Goal: Transaction & Acquisition: Purchase product/service

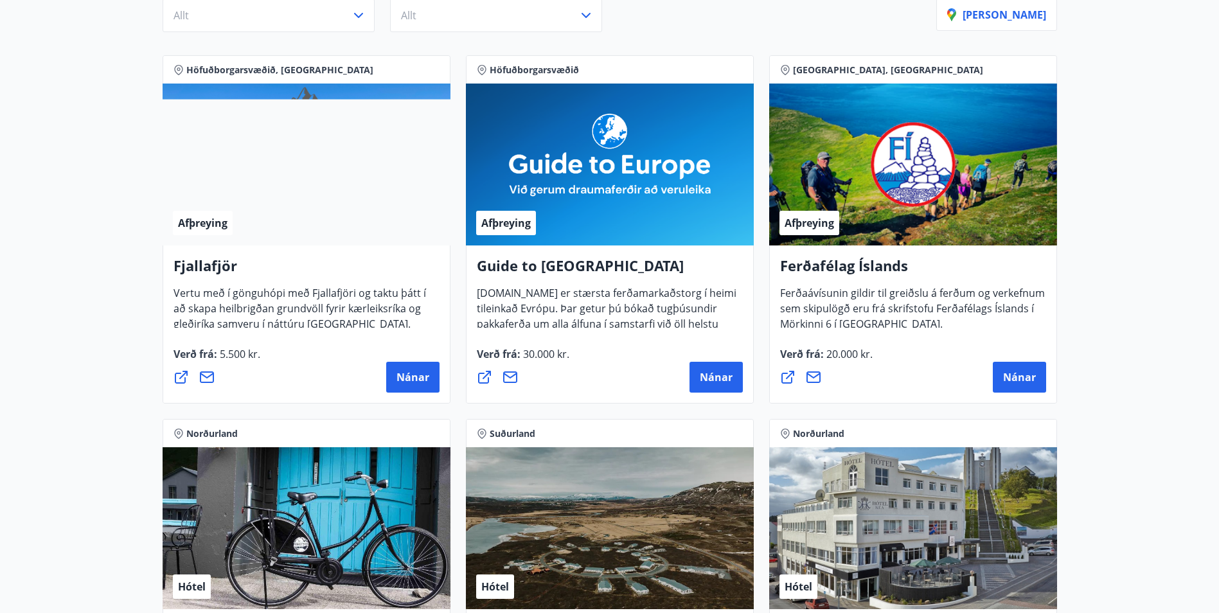
scroll to position [129, 0]
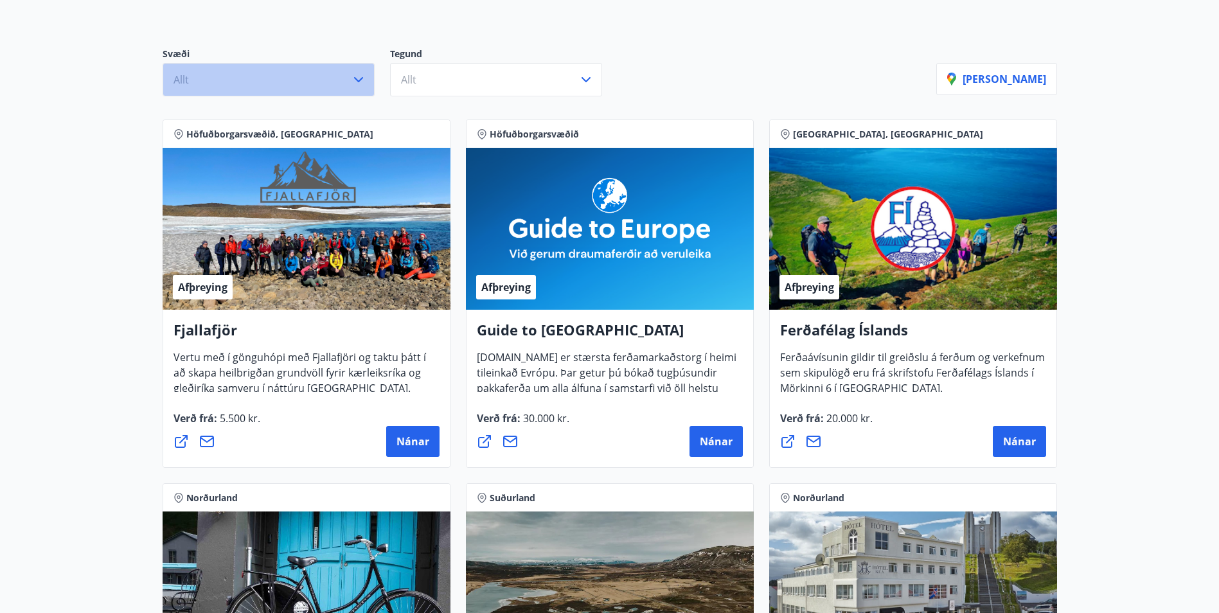
click at [362, 86] on icon "button" at bounding box center [358, 79] width 15 height 15
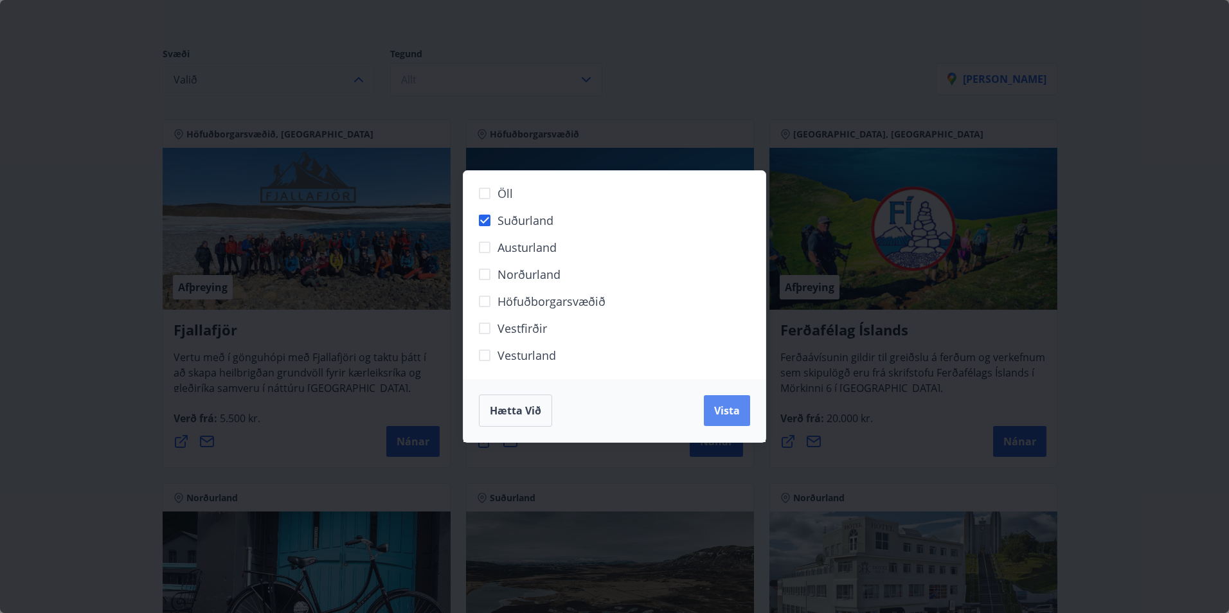
click at [718, 414] on span "Vista" at bounding box center [727, 411] width 26 height 14
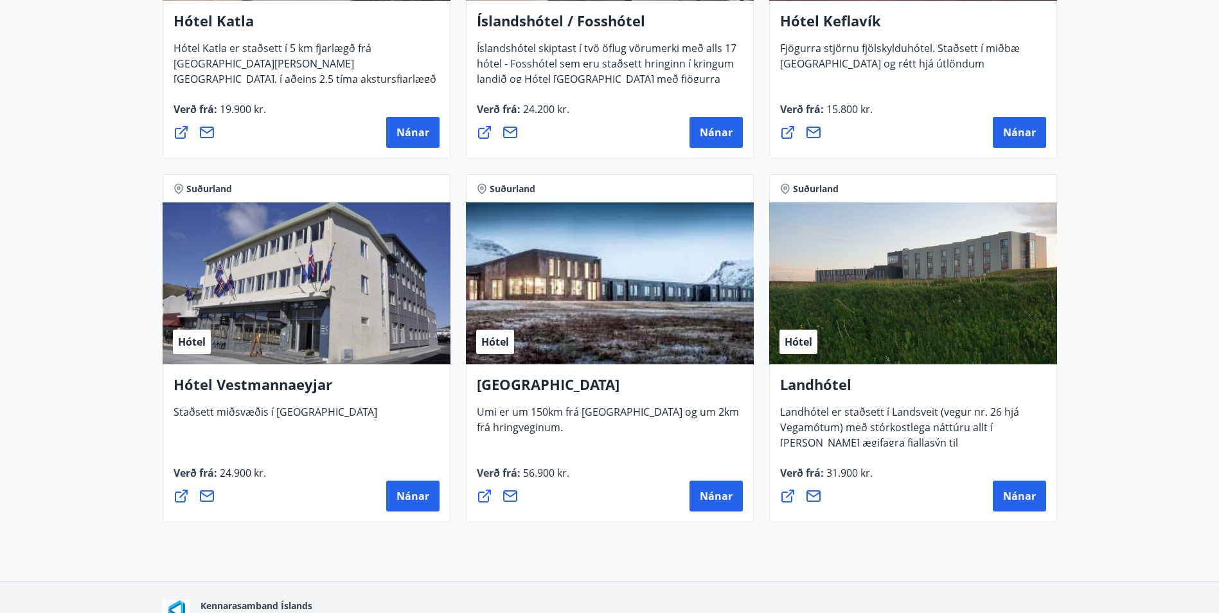
scroll to position [914, 0]
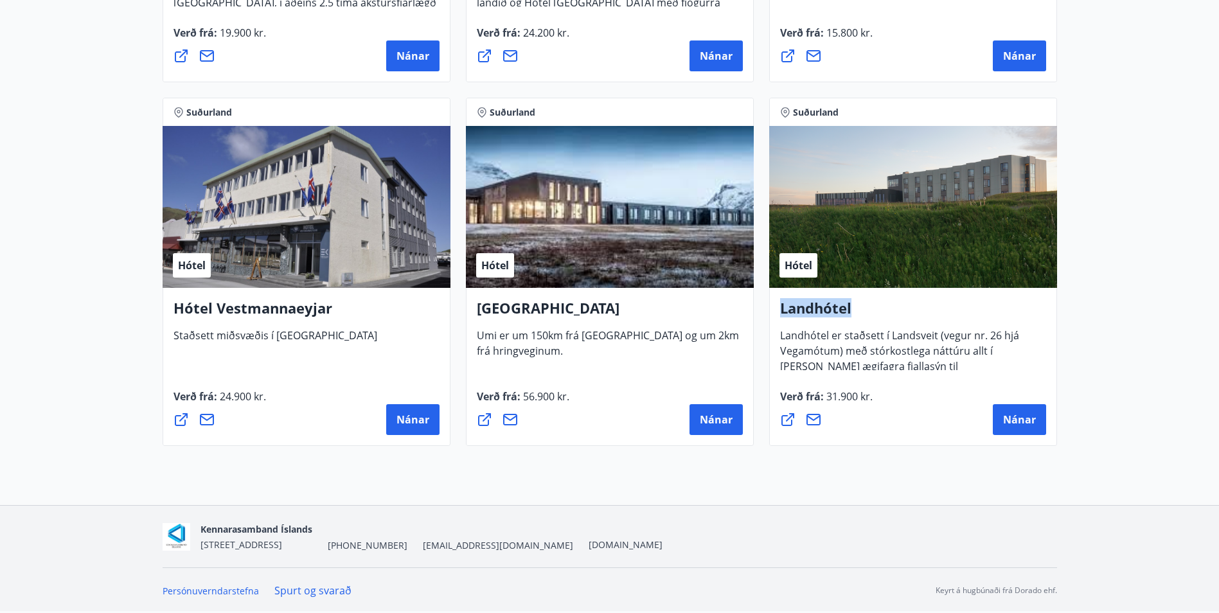
drag, startPoint x: 780, startPoint y: 307, endPoint x: 870, endPoint y: 310, distance: 90.0
click at [870, 310] on h4 "Landhótel" at bounding box center [913, 313] width 266 height 30
copy h4 "Landhótel"
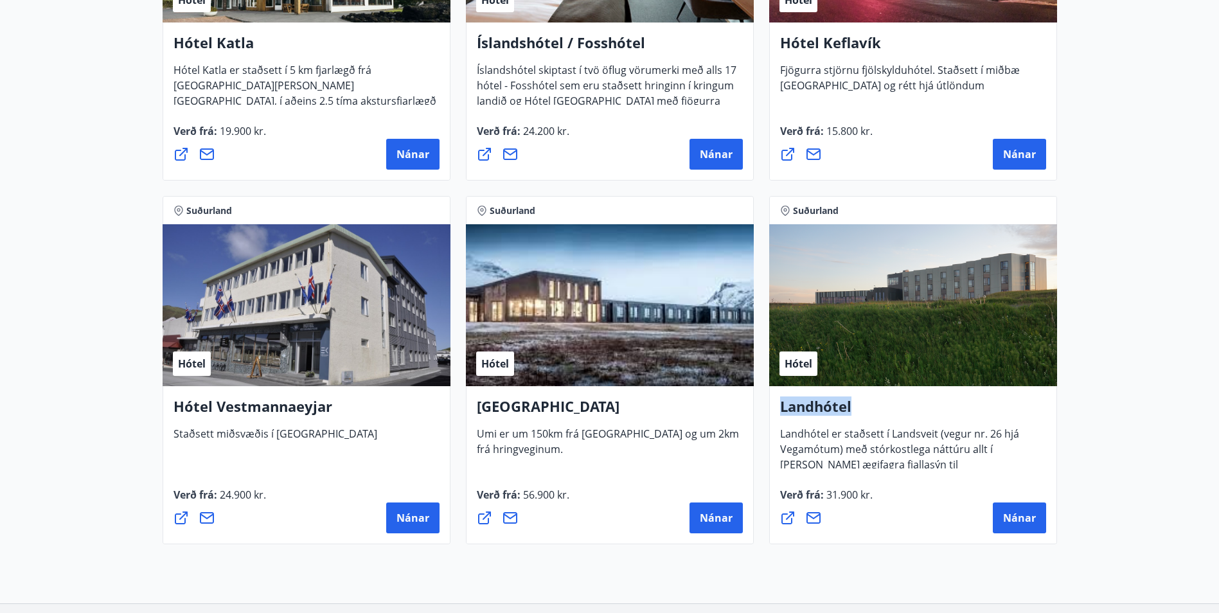
scroll to position [785, 0]
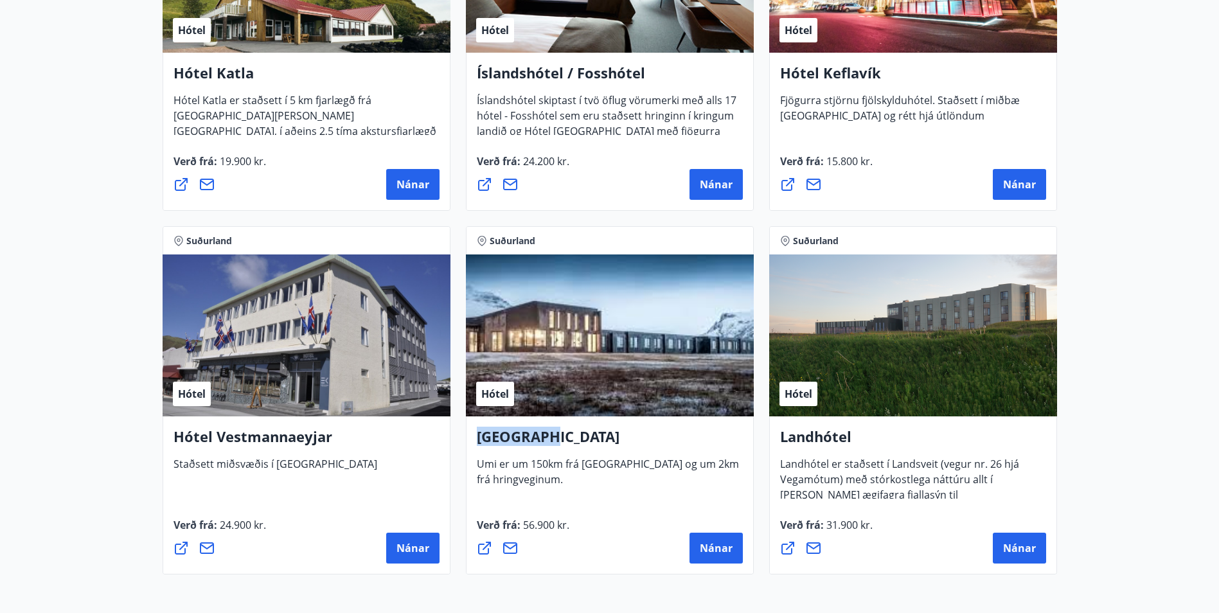
drag, startPoint x: 556, startPoint y: 434, endPoint x: 475, endPoint y: 434, distance: 81.0
click at [475, 434] on div "UMI Hotel Umi er um 150km frá [GEOGRAPHIC_DATA] og um 2km frá hringveginum. Ver…" at bounding box center [610, 495] width 288 height 158
copy h4 "[GEOGRAPHIC_DATA]"
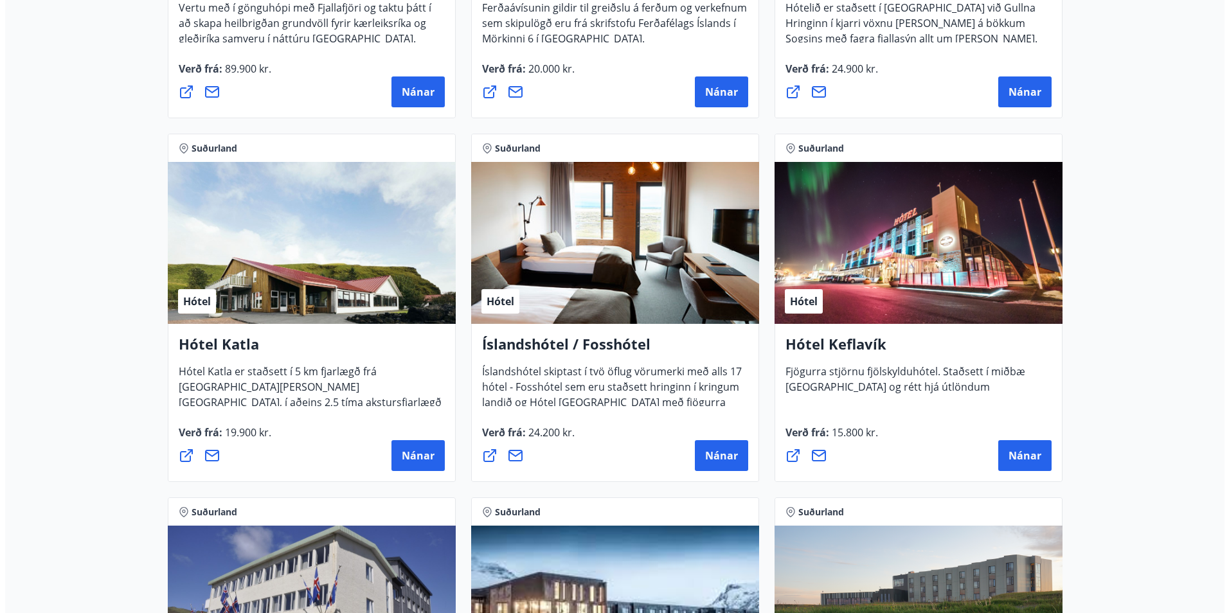
scroll to position [578, 0]
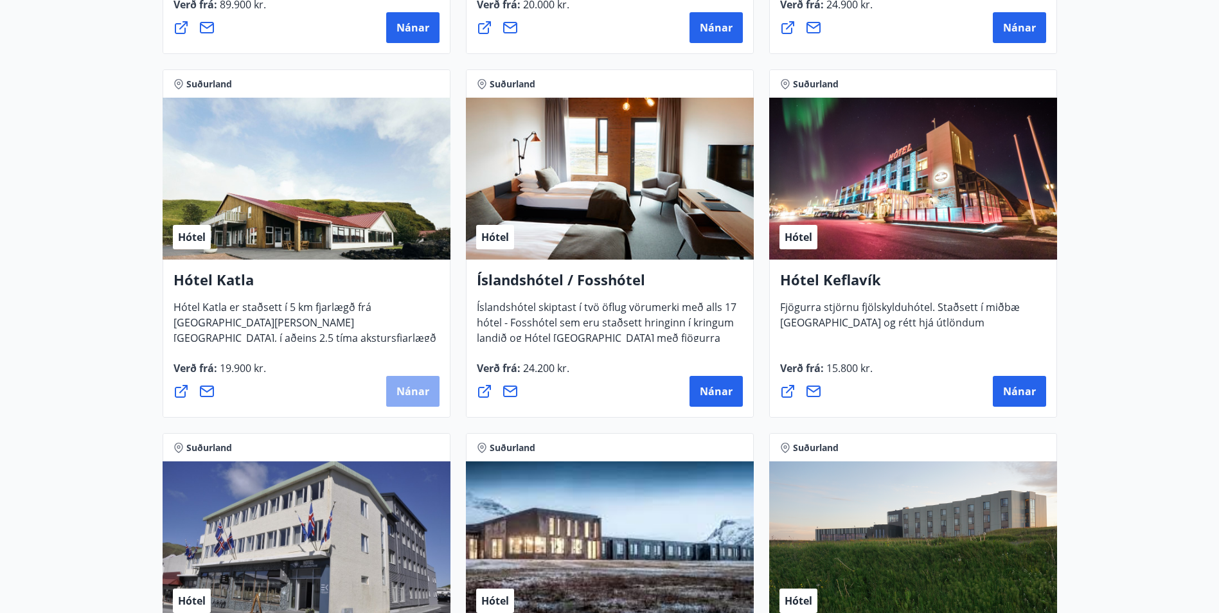
click at [432, 382] on button "Nánar" at bounding box center [412, 391] width 53 height 31
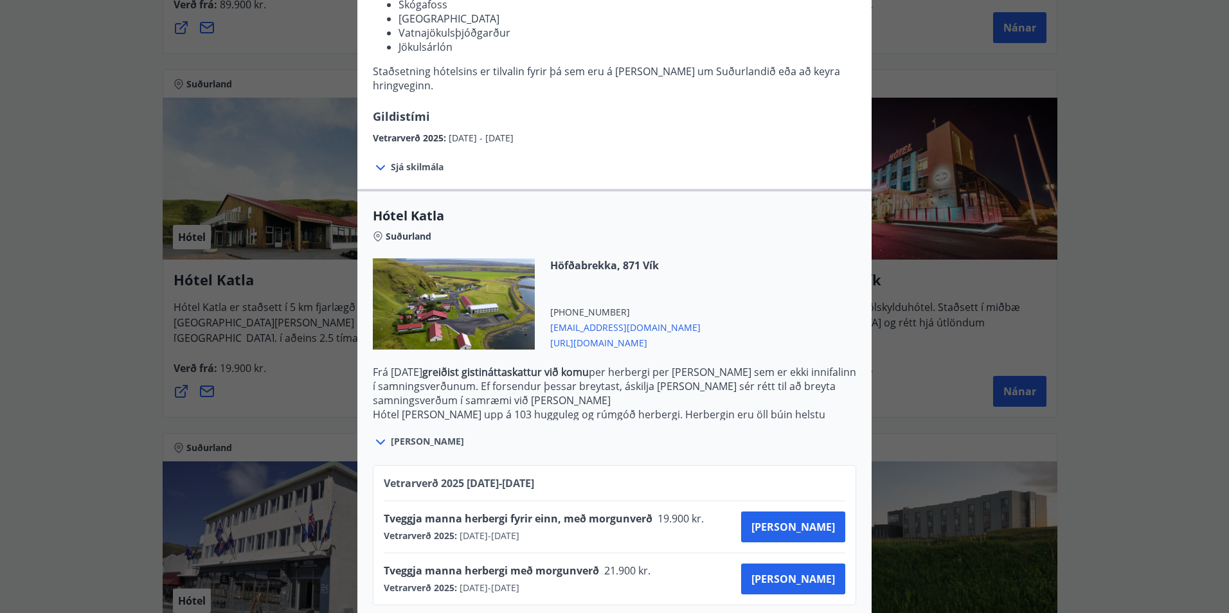
scroll to position [269, 0]
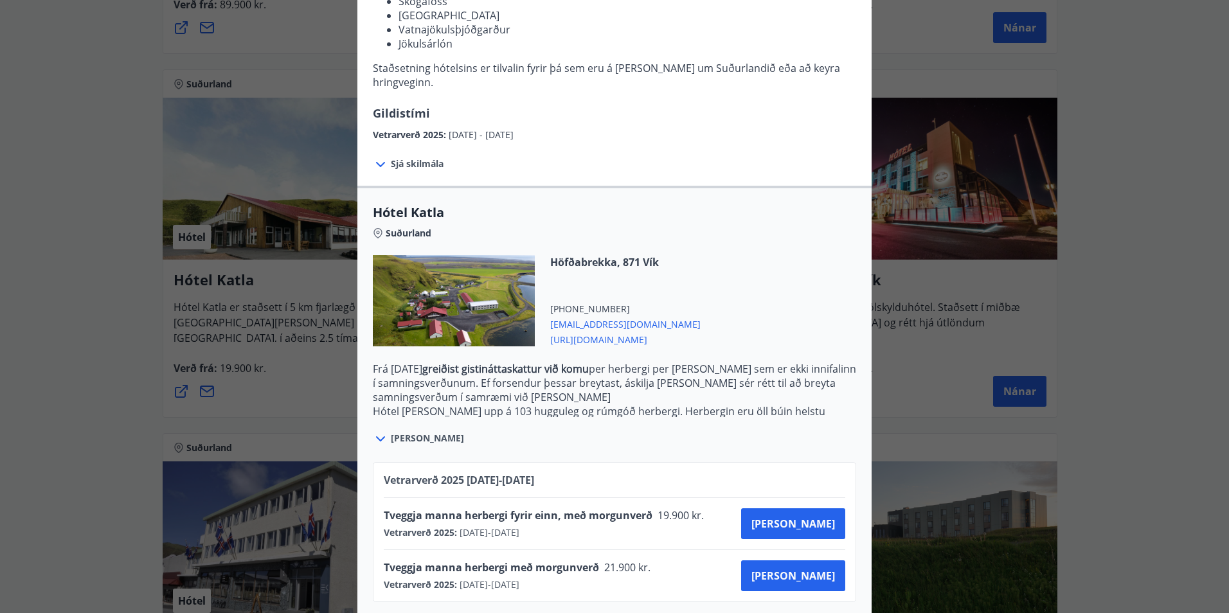
drag, startPoint x: 580, startPoint y: 576, endPoint x: 434, endPoint y: 549, distance: 148.2
click at [434, 560] on div "Tveggja manna herbergi með morgunverð 21.900 kr. Vetrarverð 2025 : [DATE] - [DA…" at bounding box center [521, 575] width 275 height 31
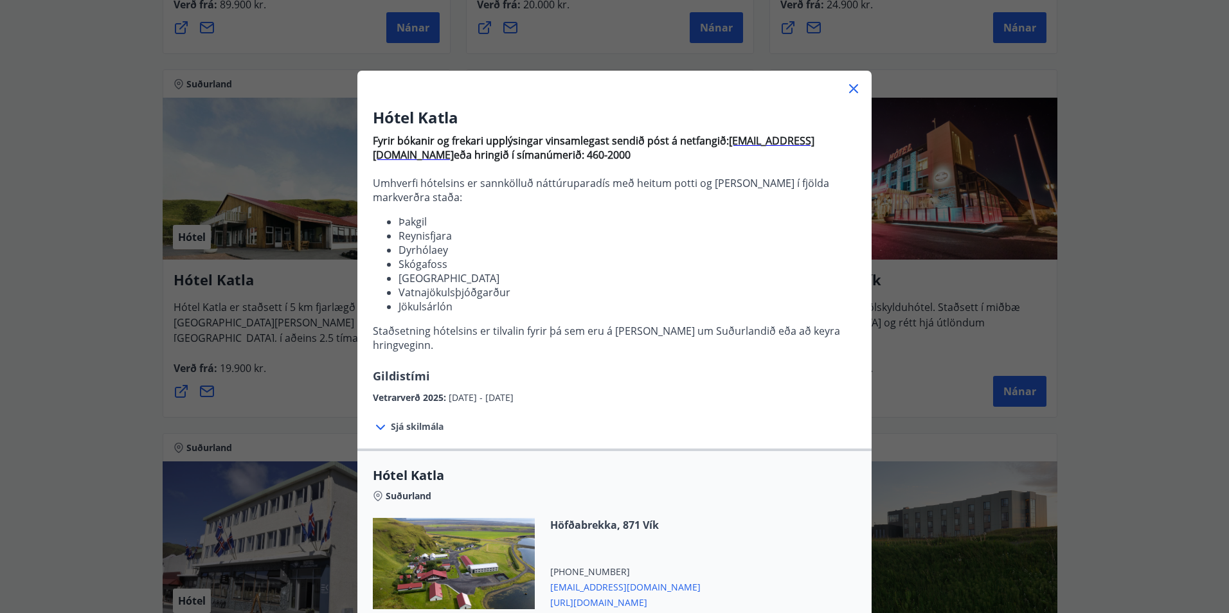
scroll to position [0, 0]
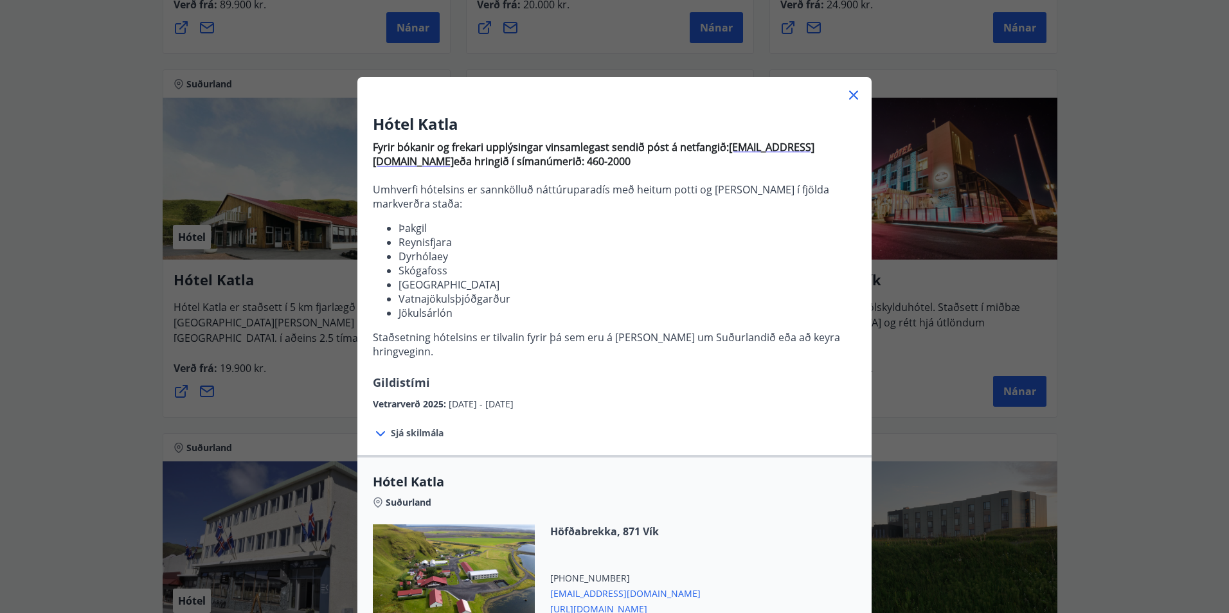
click at [851, 96] on icon at bounding box center [853, 94] width 15 height 15
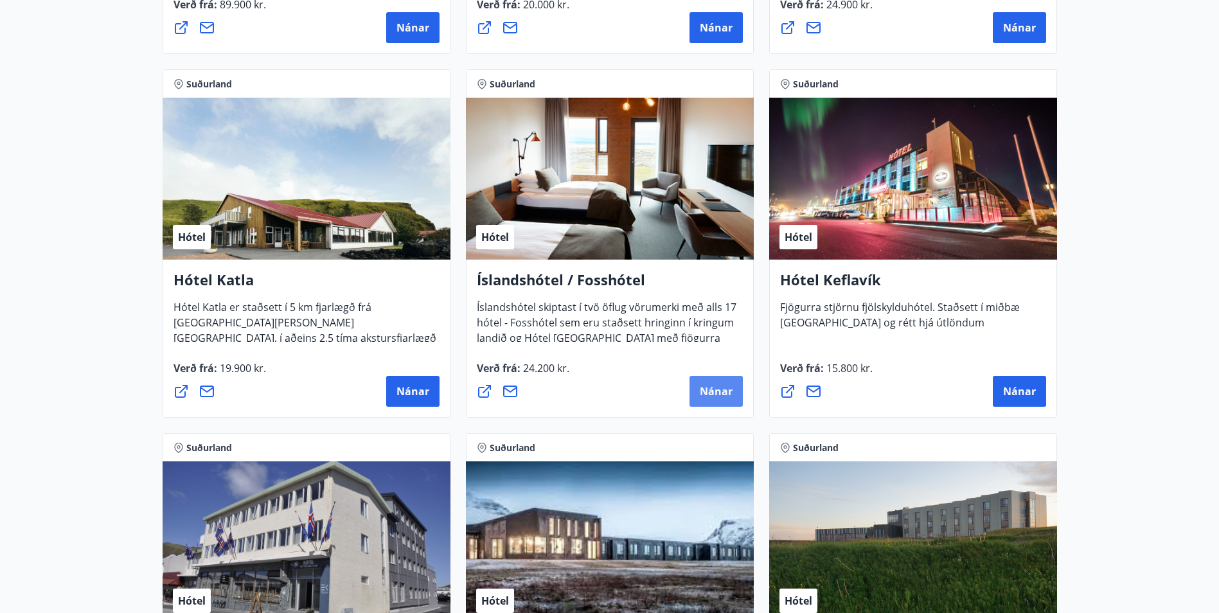
click at [733, 400] on button "Nánar" at bounding box center [715, 391] width 53 height 31
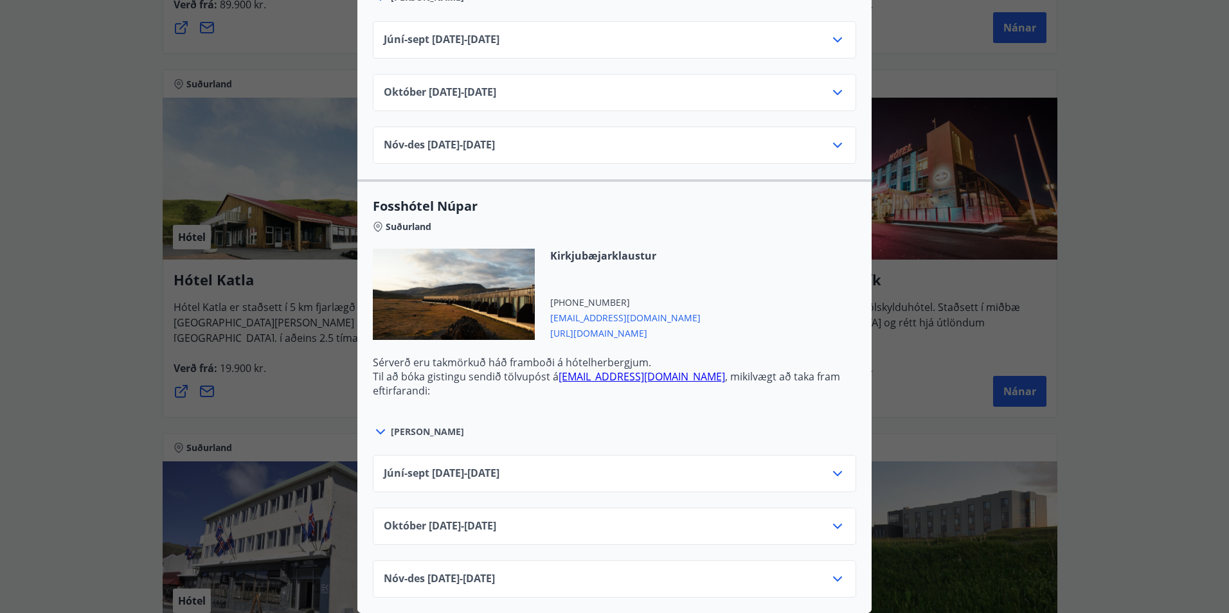
scroll to position [718, 0]
click at [1144, 292] on div "Íslandshótel / Fosshótel Ekki er hægt að nýta Ferðaávísun fyrir bókanir sem eru…" at bounding box center [614, 306] width 1229 height 613
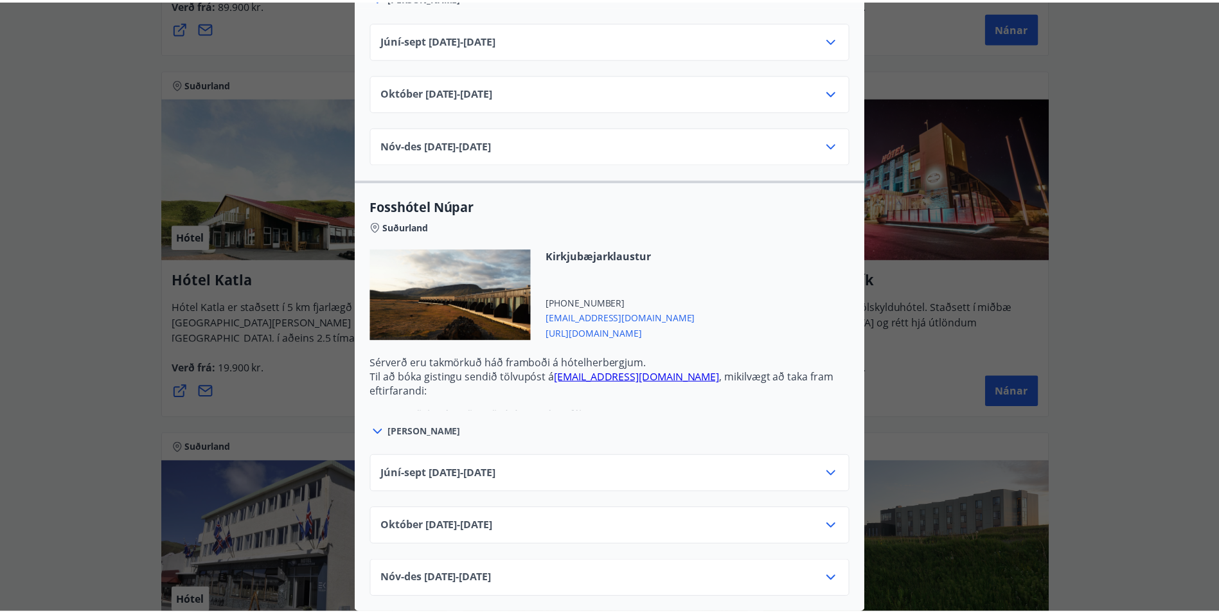
scroll to position [0, 0]
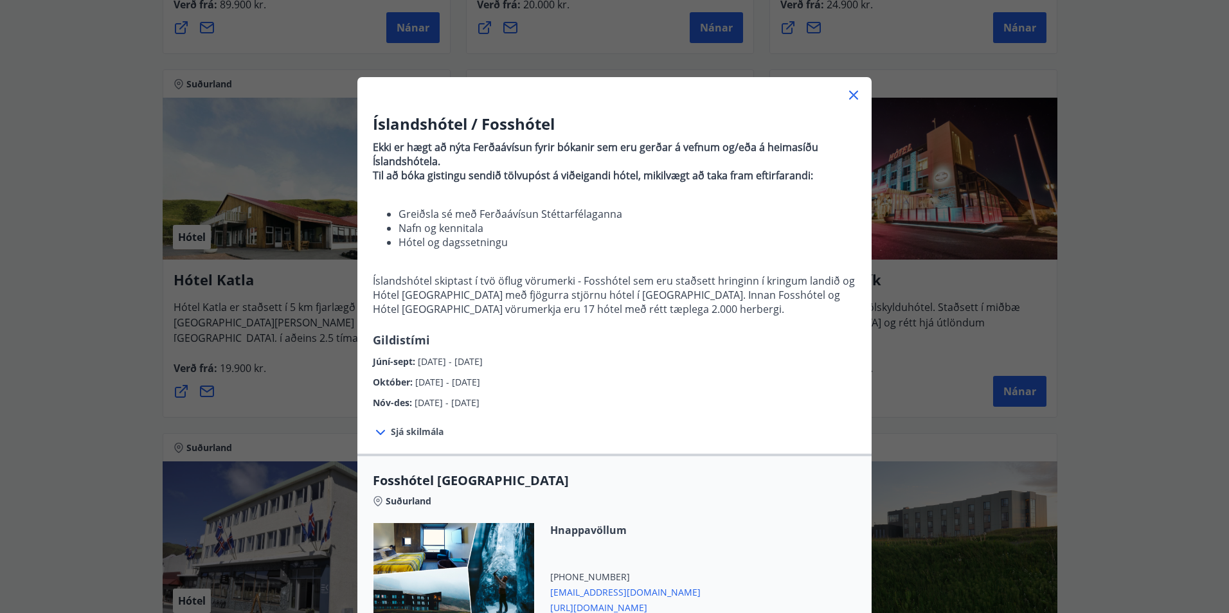
click at [854, 91] on icon at bounding box center [853, 94] width 15 height 15
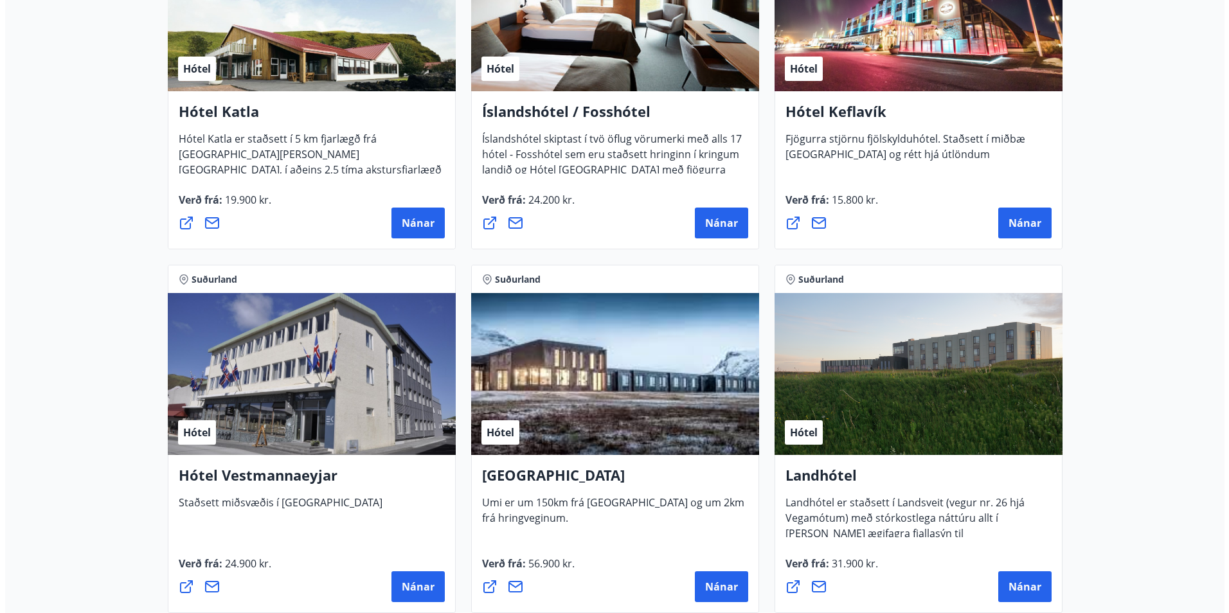
scroll to position [835, 0]
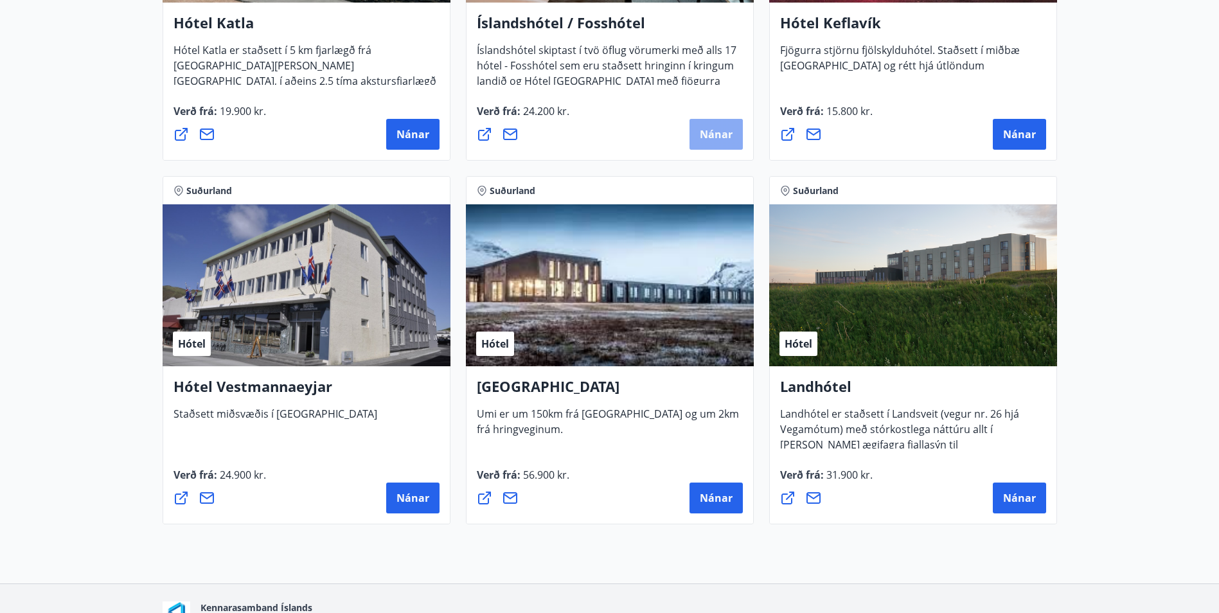
click at [721, 140] on span "Nánar" at bounding box center [716, 134] width 33 height 14
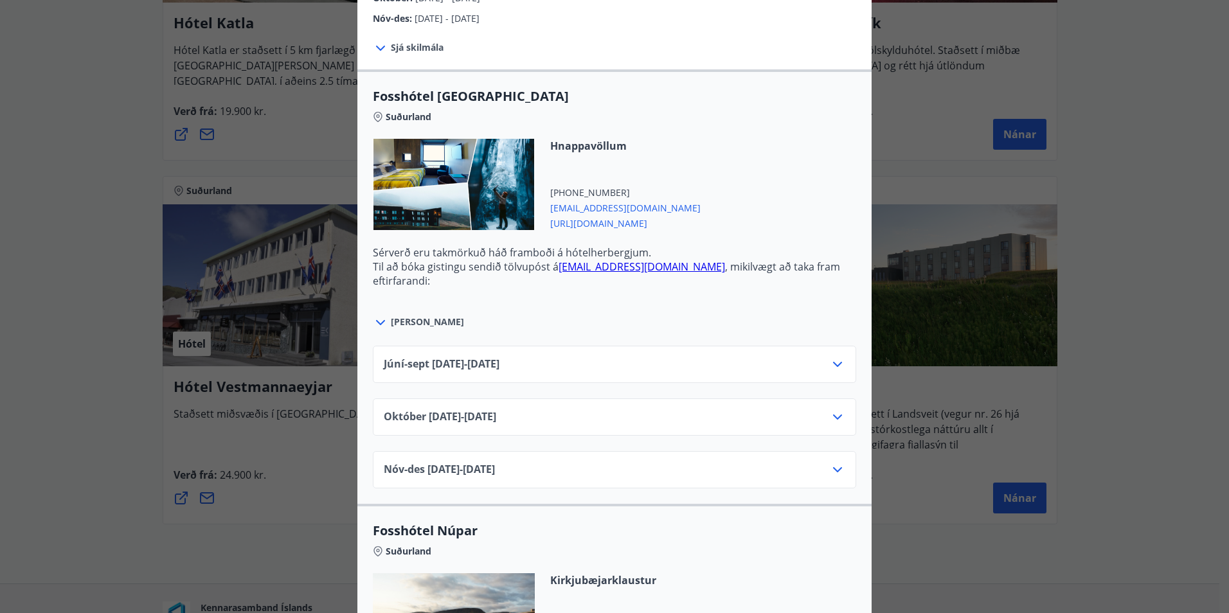
scroll to position [386, 0]
click at [584, 364] on div "Júní-[DATE]06.25 - [DATE]" at bounding box center [614, 368] width 461 height 26
click at [837, 363] on icon at bounding box center [837, 362] width 15 height 15
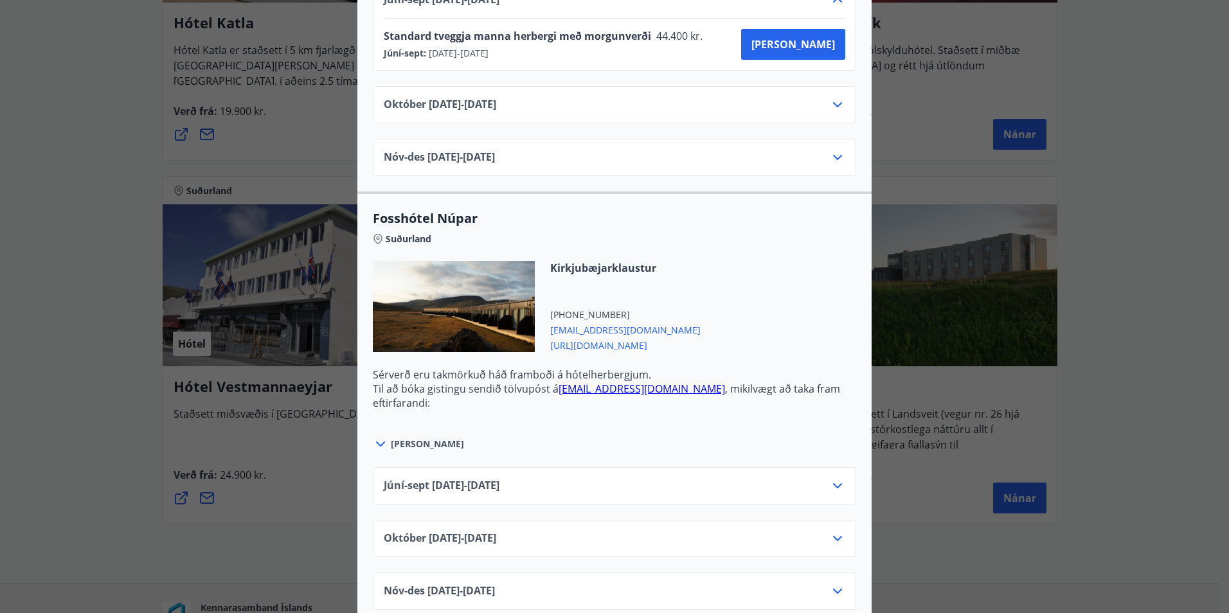
scroll to position [770, 0]
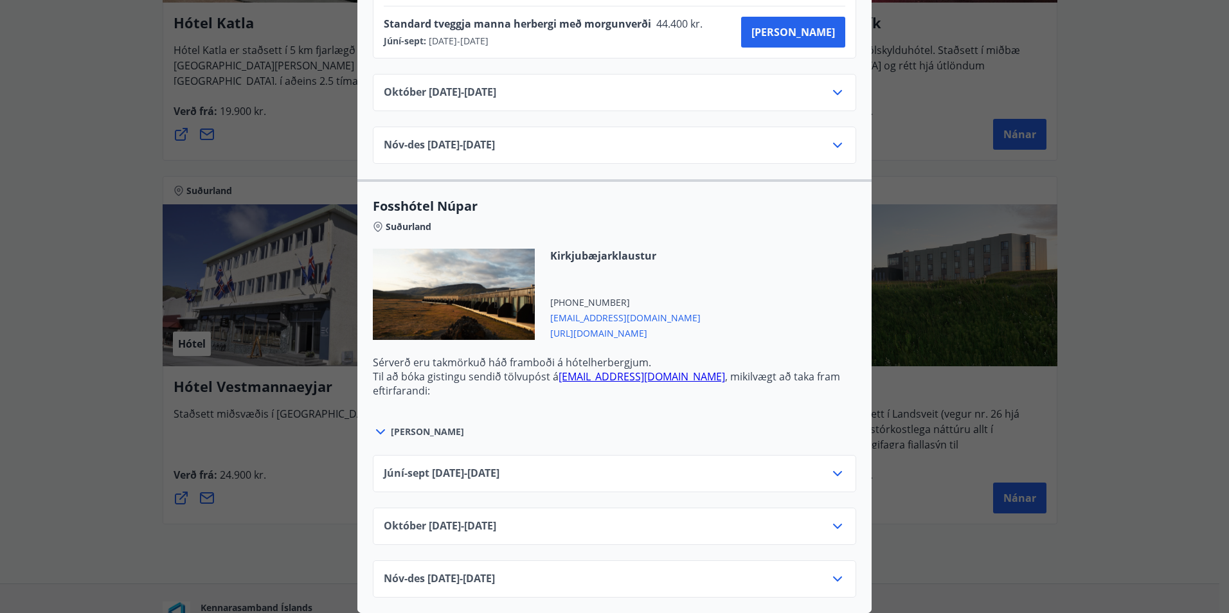
click at [836, 471] on icon at bounding box center [837, 473] width 9 height 5
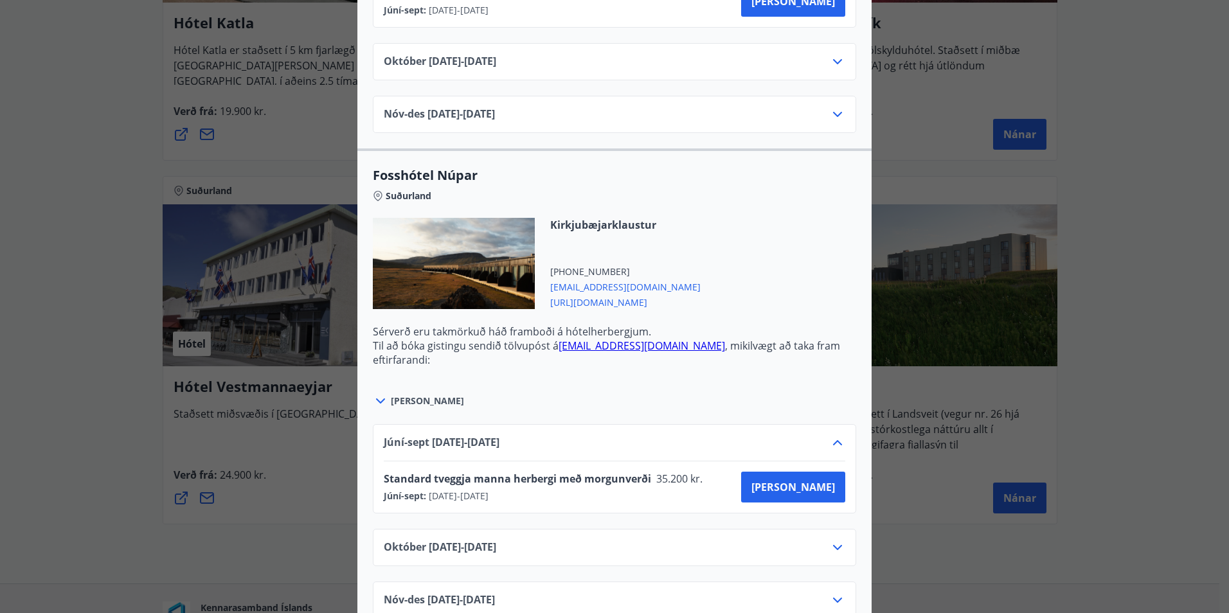
scroll to position [822, 0]
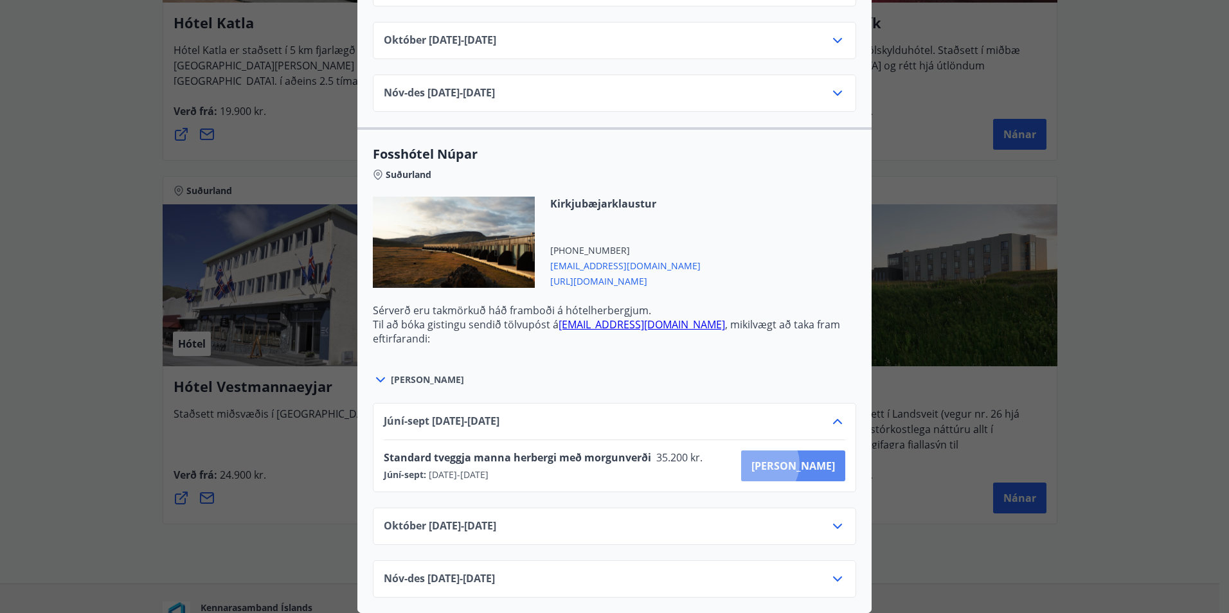
click at [803, 459] on span "[PERSON_NAME]" at bounding box center [793, 466] width 84 height 14
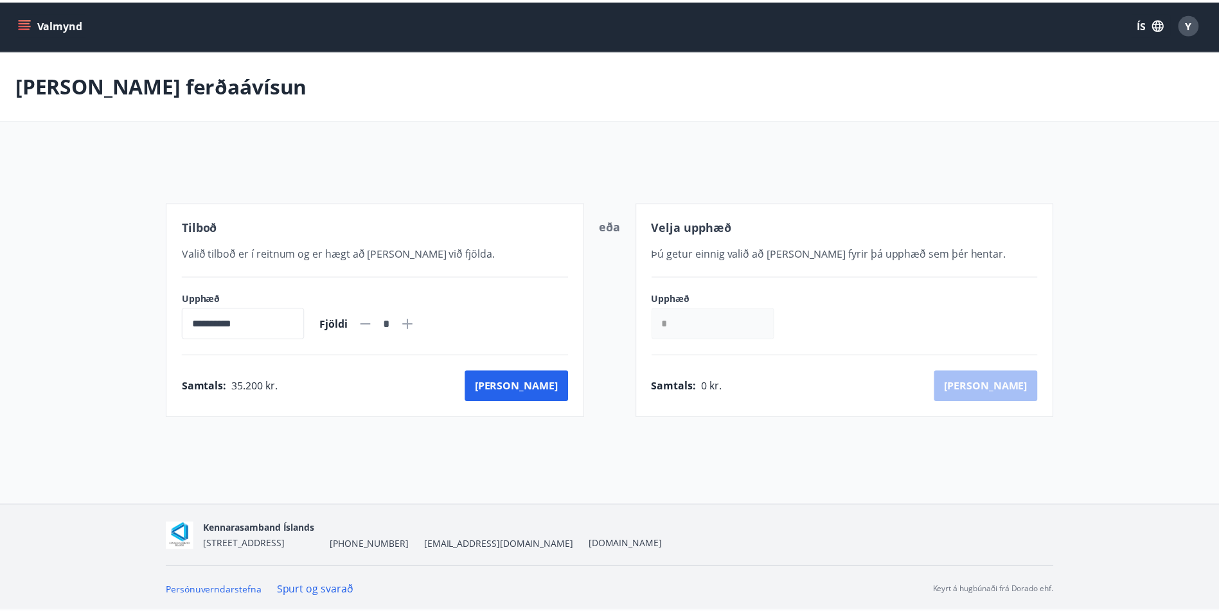
scroll to position [2, 0]
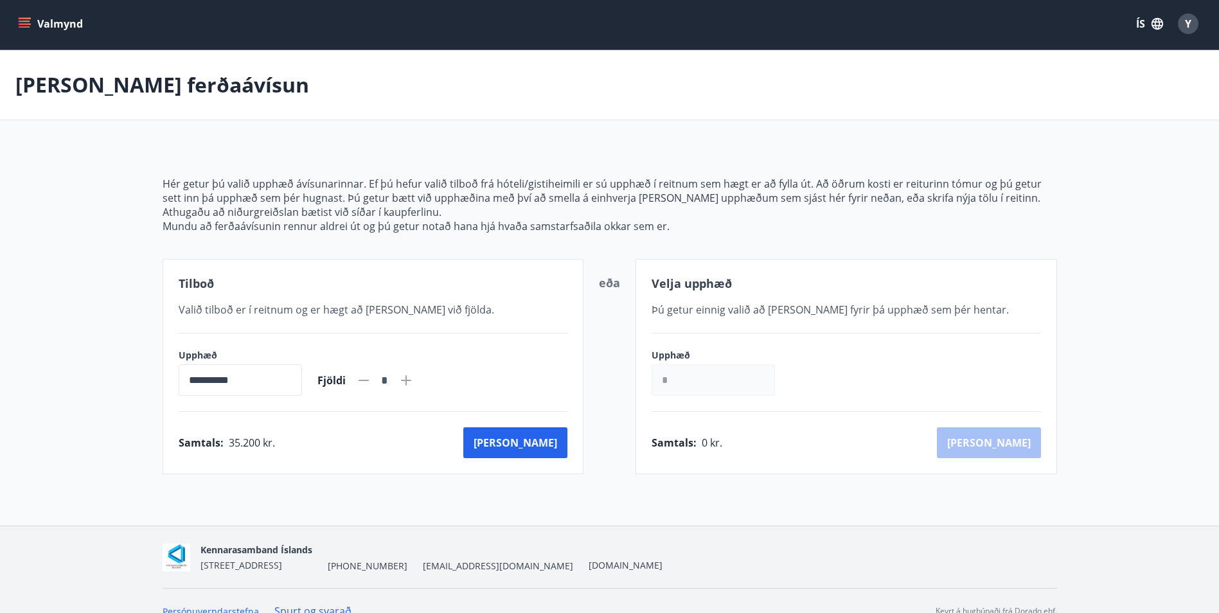
click at [414, 382] on icon at bounding box center [405, 380] width 15 height 15
type input "*"
click at [748, 383] on input "*" at bounding box center [713, 379] width 123 height 31
click at [562, 374] on div "**********" at bounding box center [373, 372] width 389 height 47
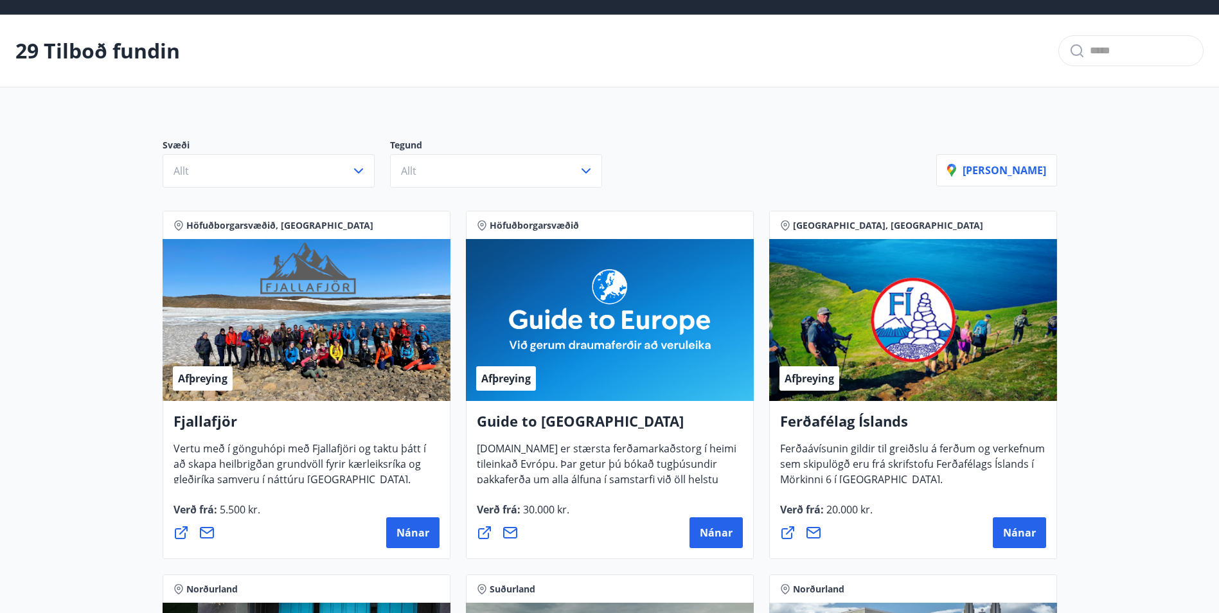
scroll to position [66, 0]
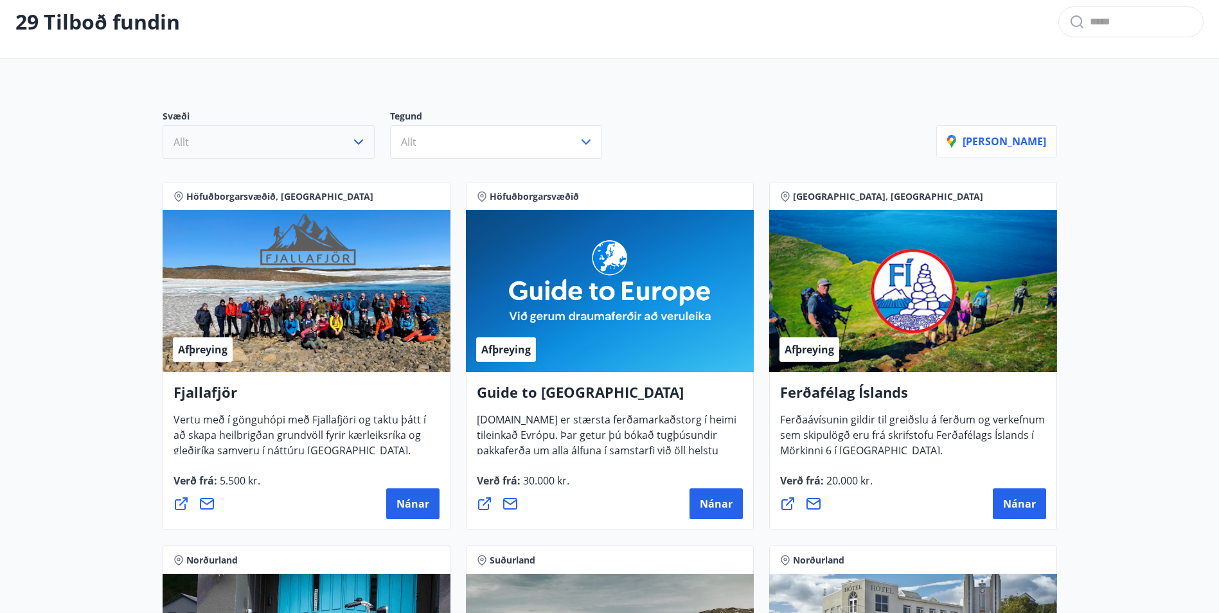
click at [353, 142] on icon "button" at bounding box center [358, 141] width 15 height 15
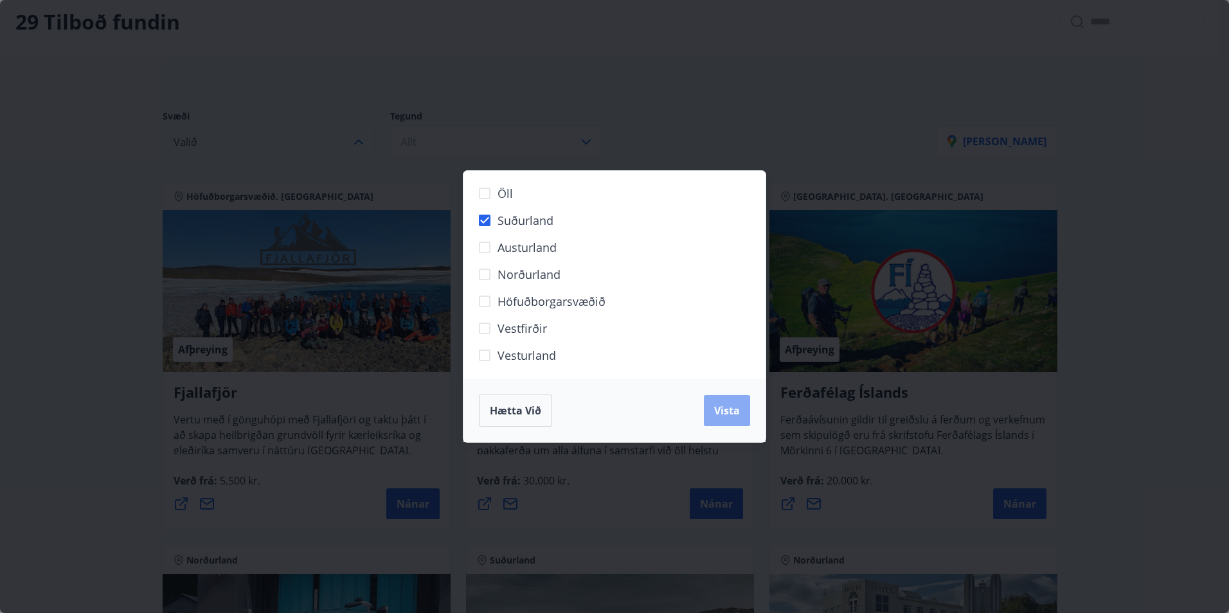
click at [736, 401] on button "Vista" at bounding box center [727, 410] width 46 height 31
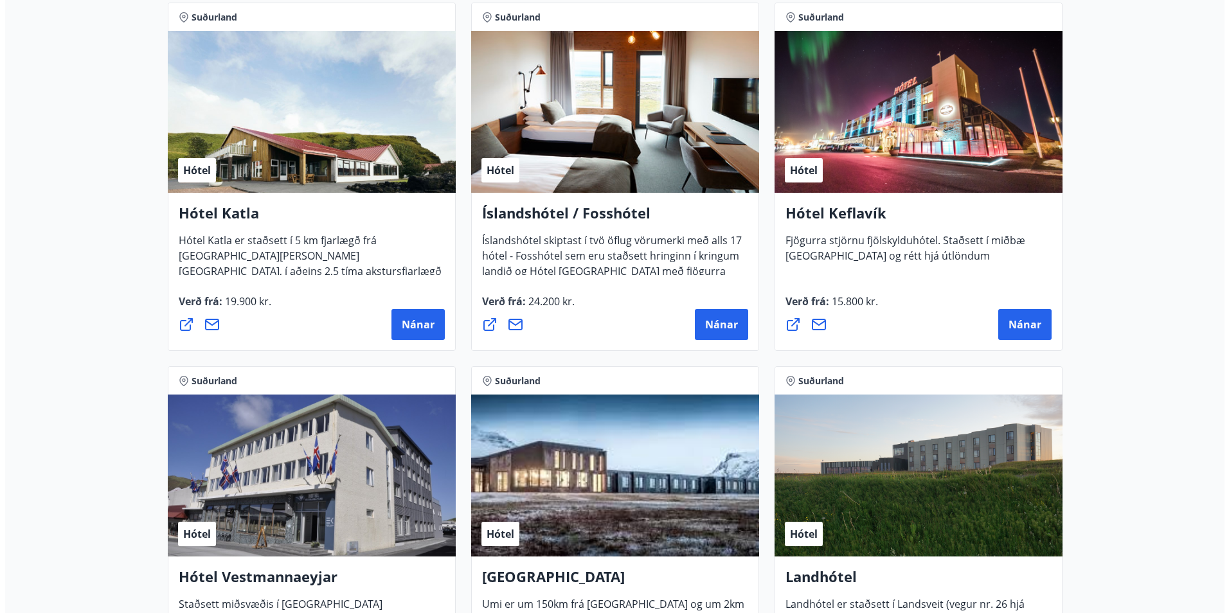
scroll to position [644, 0]
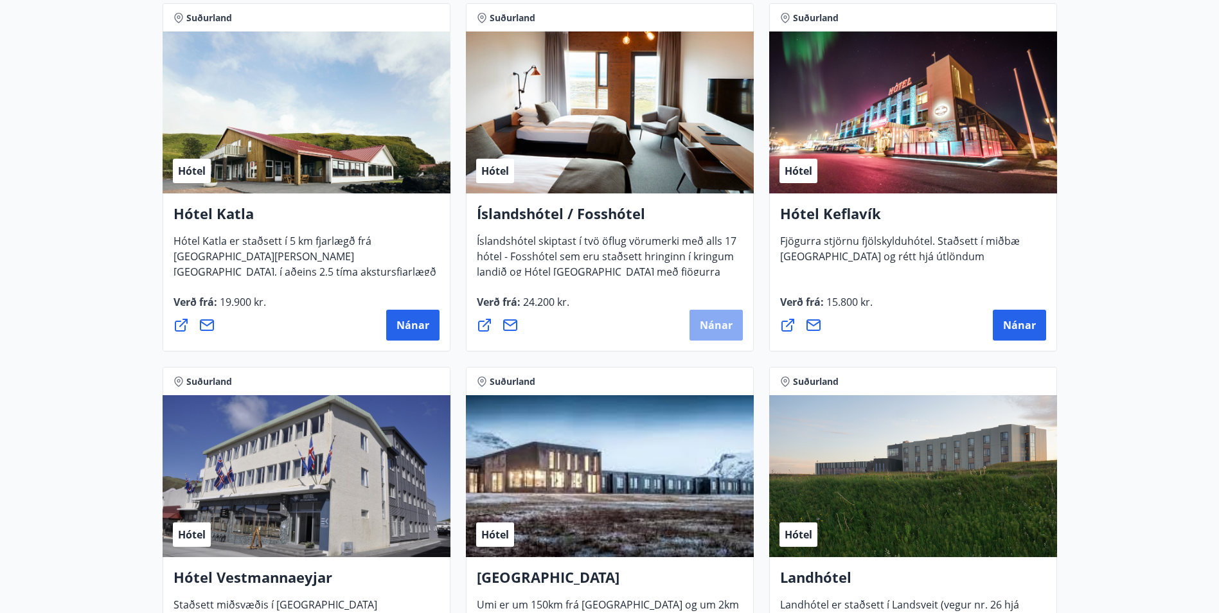
click at [731, 329] on span "Nánar" at bounding box center [716, 325] width 33 height 14
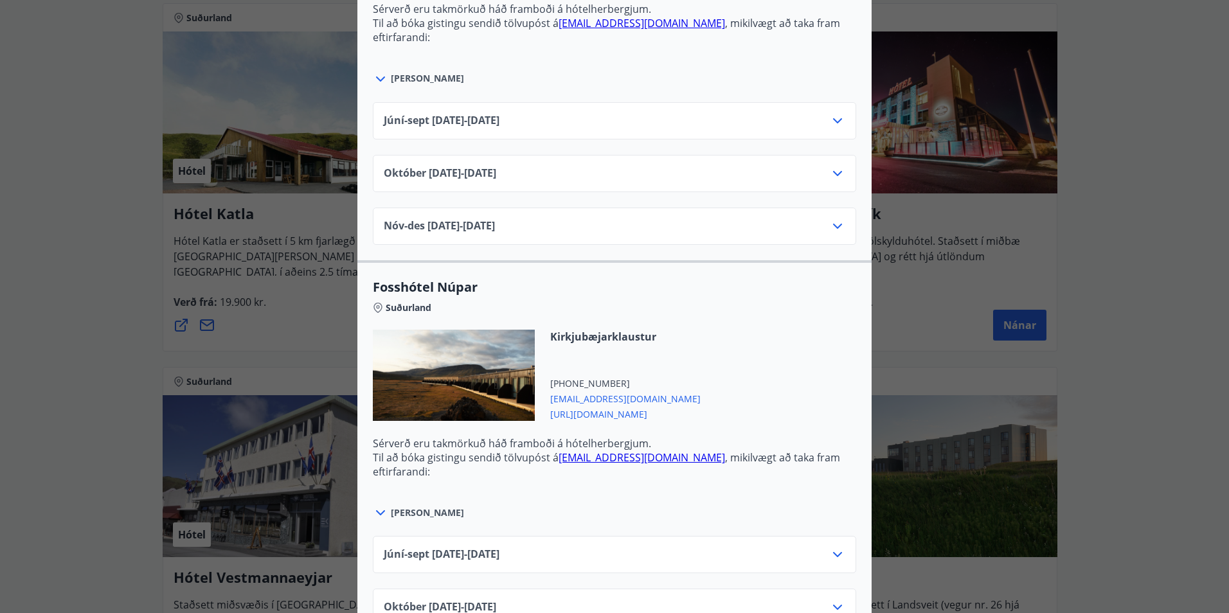
scroll to position [707, 0]
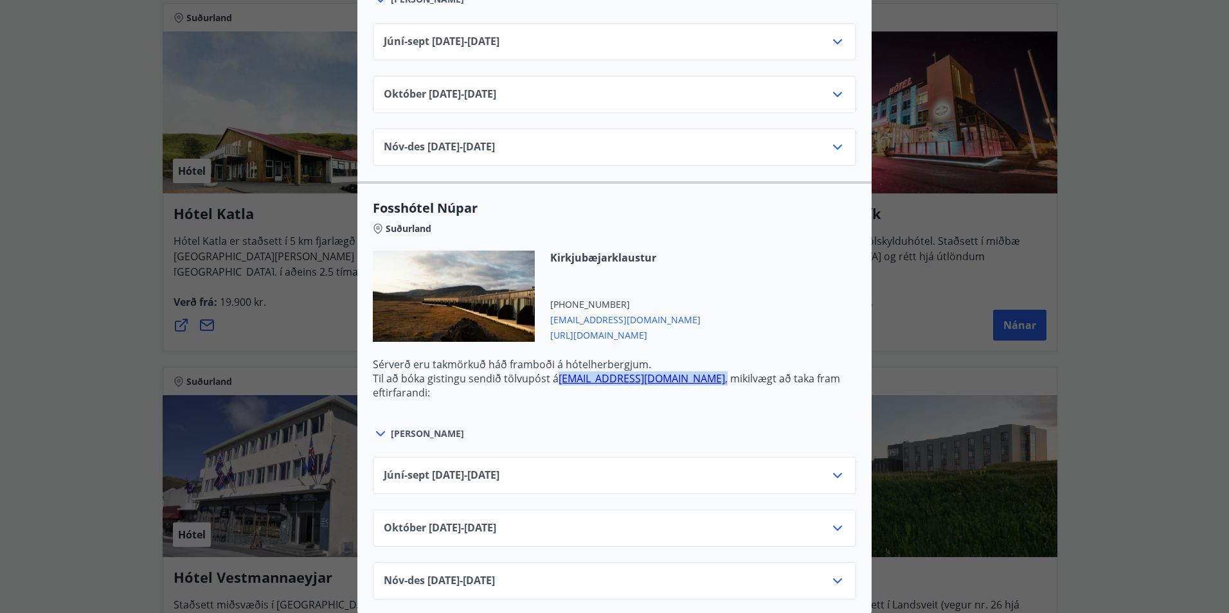
drag, startPoint x: 647, startPoint y: 375, endPoint x: 555, endPoint y: 376, distance: 91.9
click at [555, 376] on p "Til að bóka gistingu sendið tölvupóst á [EMAIL_ADDRESS][DOMAIN_NAME] , mikilvæg…" at bounding box center [614, 385] width 483 height 28
click at [733, 362] on p "Sérverð eru takmörkuð háð framboði á hótelherbergjum." at bounding box center [614, 364] width 483 height 14
drag, startPoint x: 551, startPoint y: 379, endPoint x: 646, endPoint y: 377, distance: 94.5
click at [646, 377] on p "Til að bóka gistingu sendið tölvupóst á [EMAIL_ADDRESS][DOMAIN_NAME] , mikilvæg…" at bounding box center [614, 385] width 483 height 28
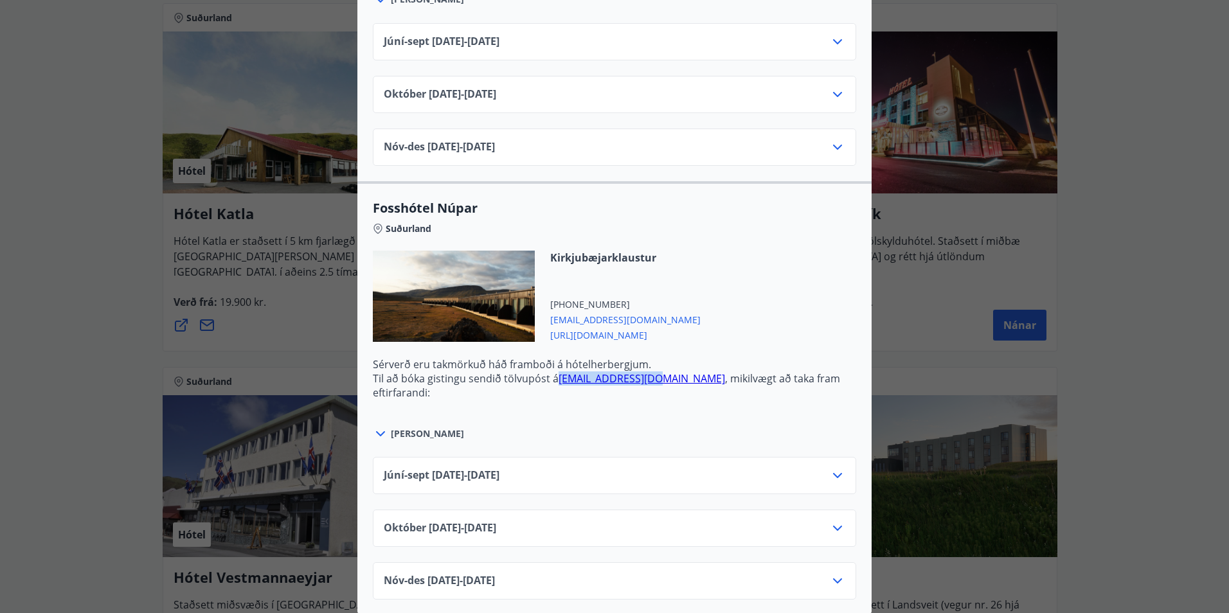
copy p "[EMAIL_ADDRESS][DOMAIN_NAME]"
click at [842, 468] on div "Júní-[DATE]06.25 - [DATE]" at bounding box center [614, 473] width 483 height 37
click at [831, 466] on icon at bounding box center [837, 473] width 15 height 15
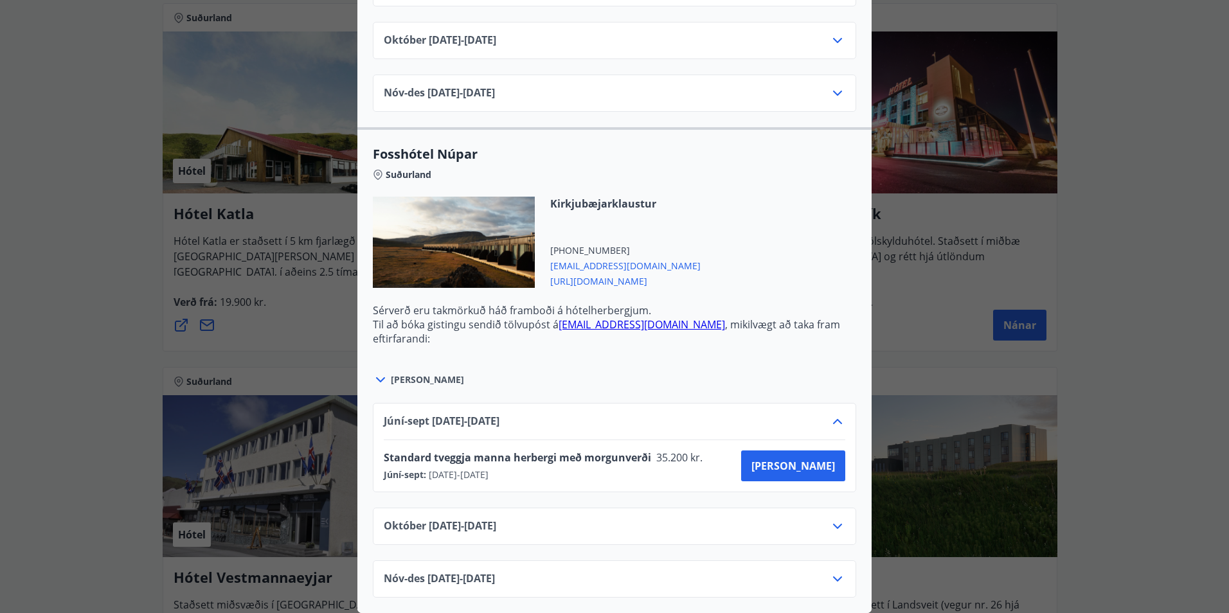
scroll to position [0, 0]
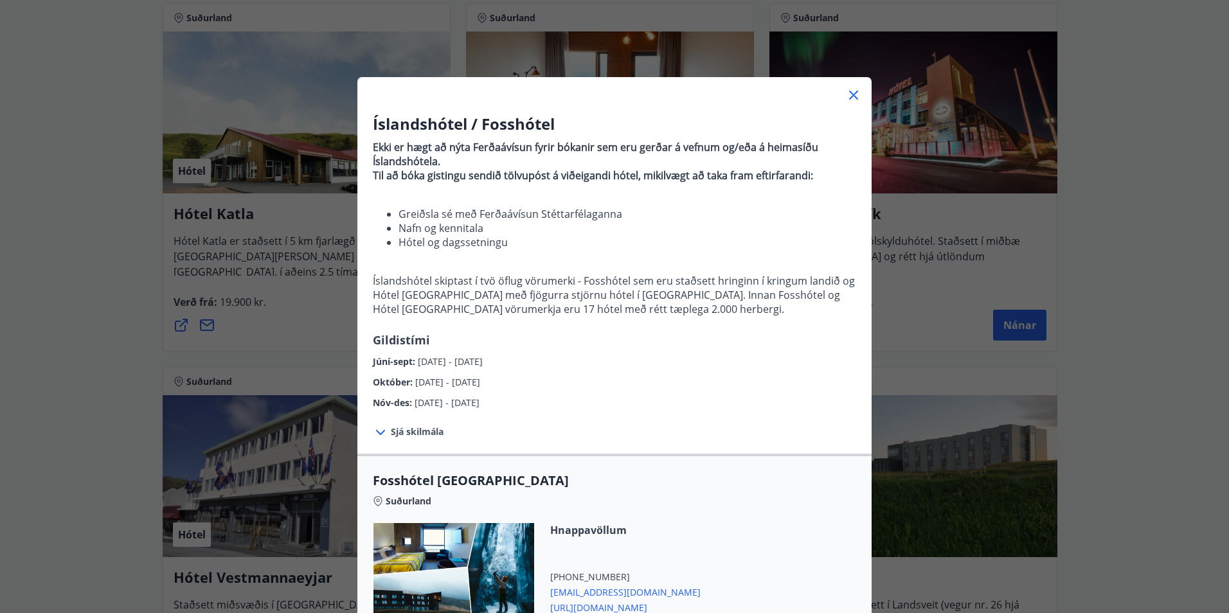
click at [1106, 424] on div "Íslandshótel / Fosshótel Ekki er hægt að nýta Ferðaávísun fyrir bókanir sem eru…" at bounding box center [614, 306] width 1229 height 613
click at [849, 93] on icon at bounding box center [853, 94] width 15 height 15
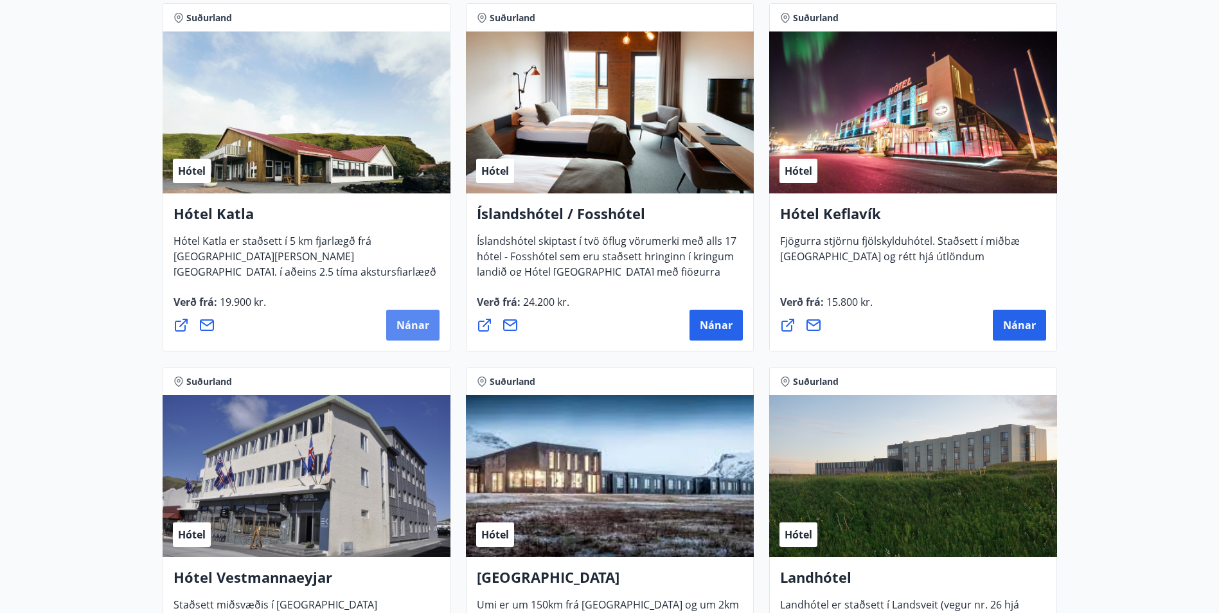
click at [409, 322] on span "Nánar" at bounding box center [412, 325] width 33 height 14
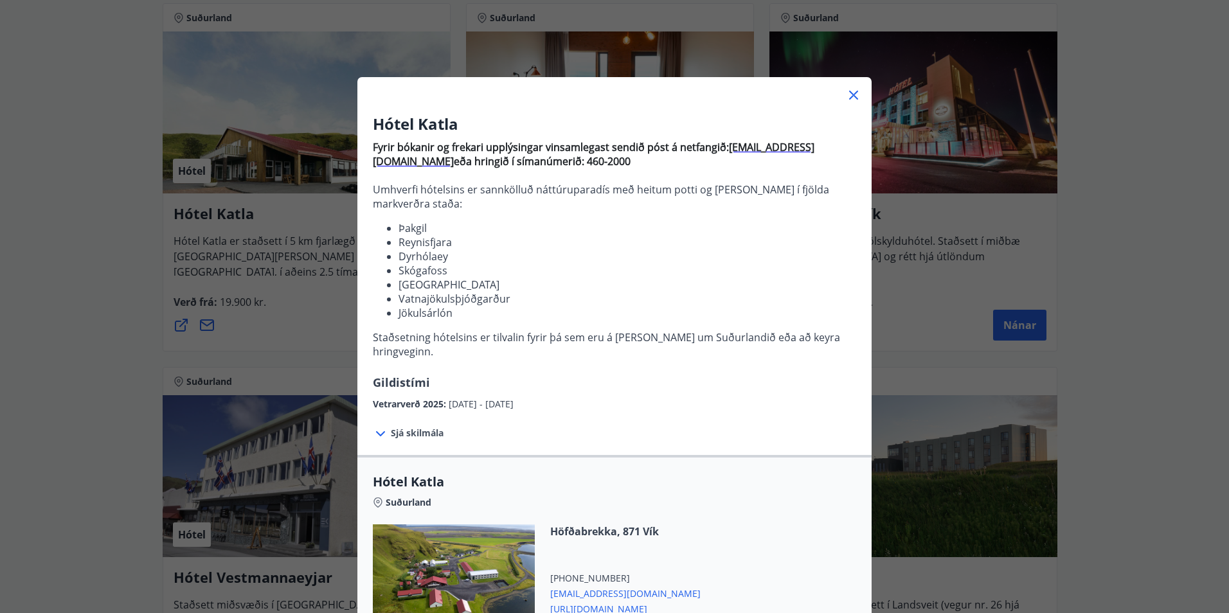
click at [174, 282] on div "Hótel Katla Fyrir bókanir og frekari upplýsingar vinsamlegast sendið póst á net…" at bounding box center [614, 306] width 1229 height 613
